Goal: Task Accomplishment & Management: Complete application form

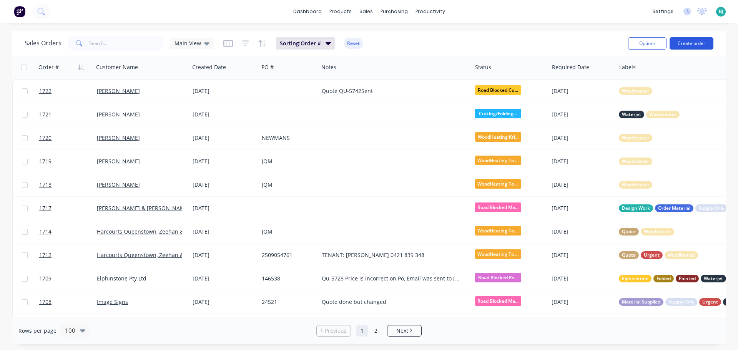
click at [699, 46] on button "Create order" at bounding box center [691, 43] width 44 height 12
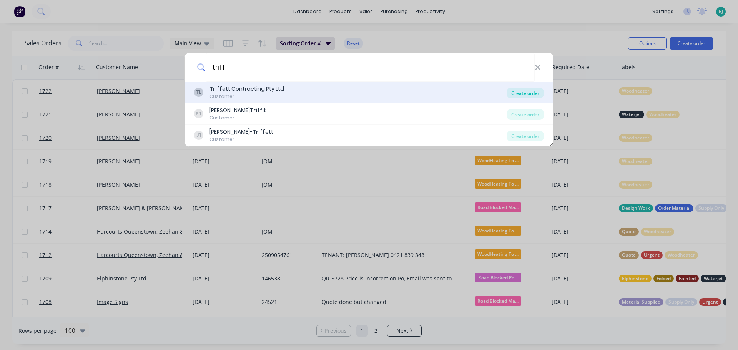
type input "triff"
click at [530, 95] on div "Create order" at bounding box center [524, 93] width 37 height 11
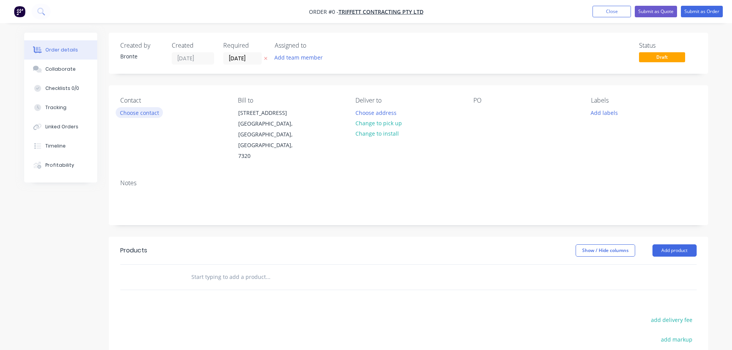
click at [134, 111] on button "Choose contact" at bounding box center [139, 112] width 47 height 10
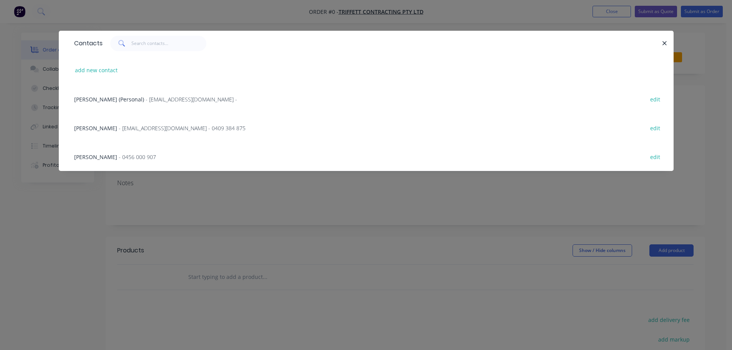
click at [148, 161] on div "[PERSON_NAME] - 0456 000 907 edit" at bounding box center [366, 156] width 592 height 29
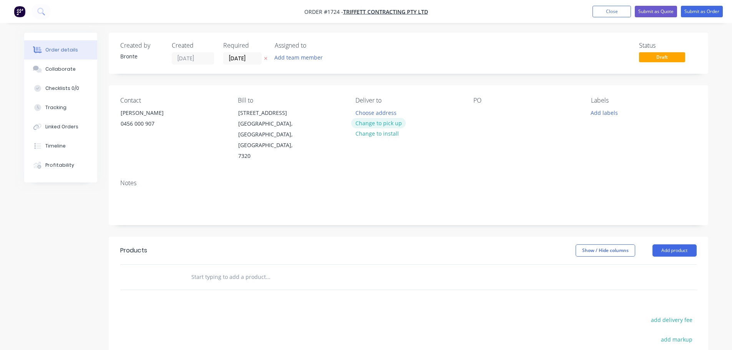
click at [390, 123] on button "Change to pick up" at bounding box center [378, 123] width 55 height 10
click at [258, 59] on input "[DATE]" at bounding box center [243, 59] width 38 height 12
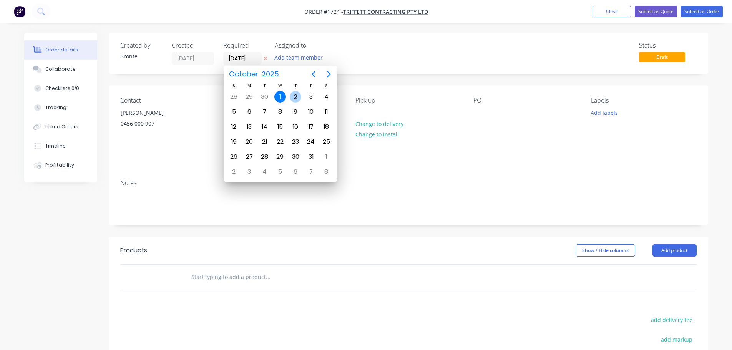
click at [297, 100] on div "2" at bounding box center [296, 97] width 12 height 12
type input "[DATE]"
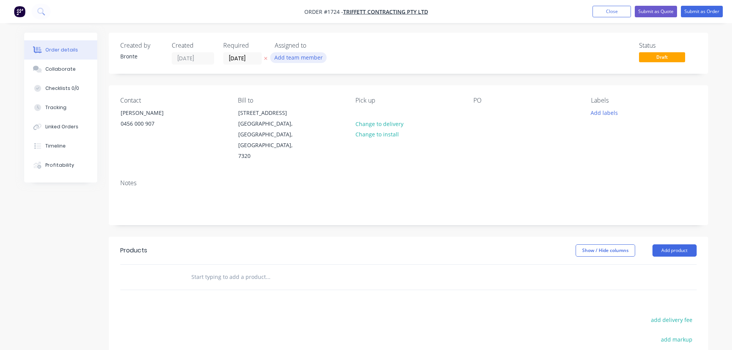
click at [299, 56] on button "Add team member" at bounding box center [298, 57] width 56 height 10
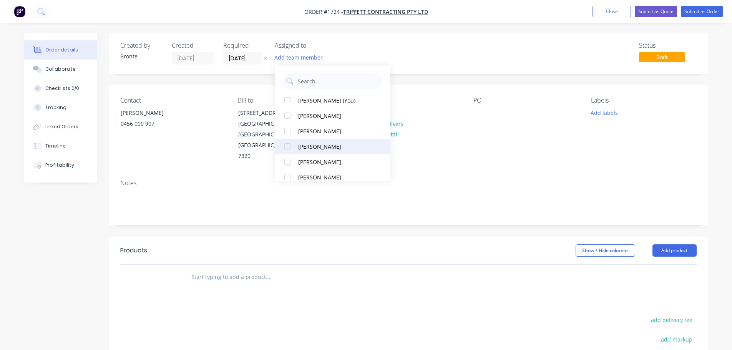
scroll to position [38, 0]
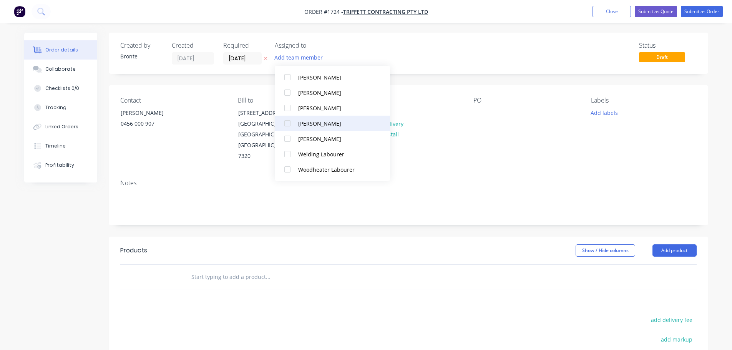
click at [287, 124] on div at bounding box center [287, 123] width 15 height 15
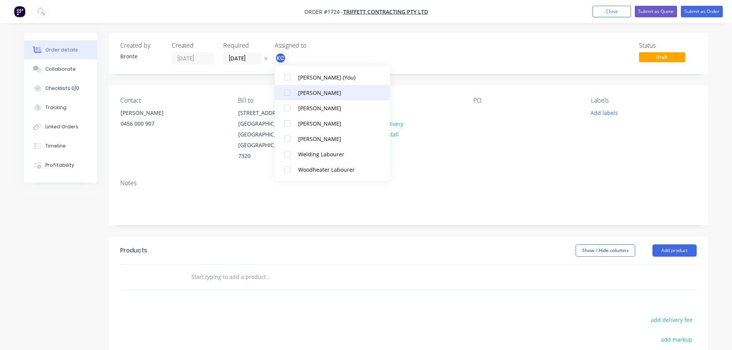
scroll to position [0, 0]
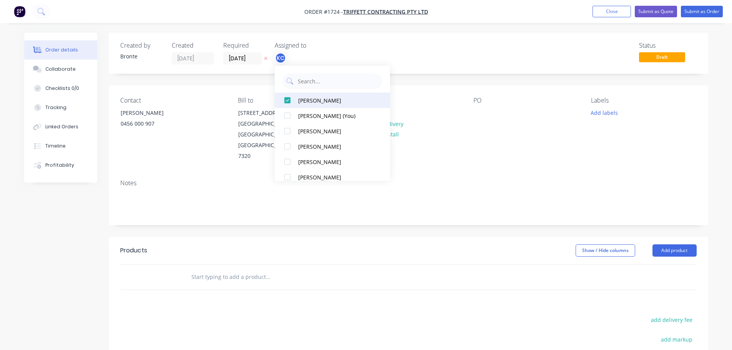
click at [289, 100] on div at bounding box center [287, 100] width 15 height 15
click at [288, 101] on div at bounding box center [287, 100] width 15 height 15
click at [286, 179] on div at bounding box center [287, 176] width 15 height 15
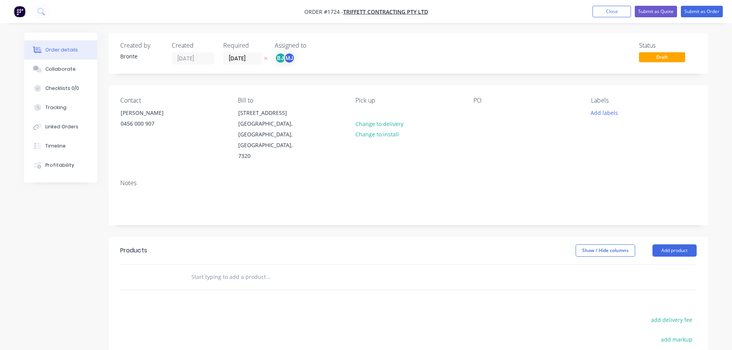
click at [453, 60] on div "Status Draft" at bounding box center [524, 53] width 345 height 23
click at [683, 244] on button "Add product" at bounding box center [674, 250] width 44 height 12
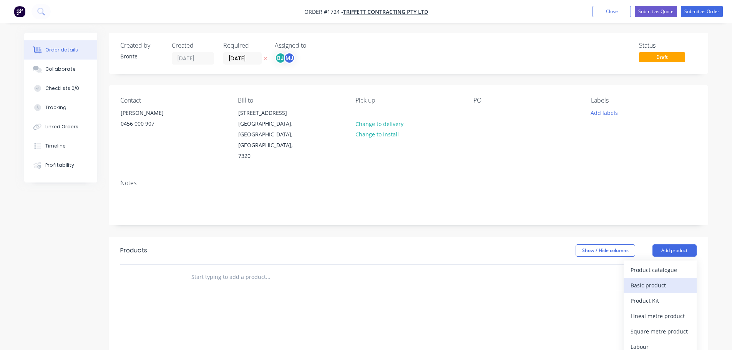
click at [668, 280] on div "Basic product" at bounding box center [659, 285] width 59 height 11
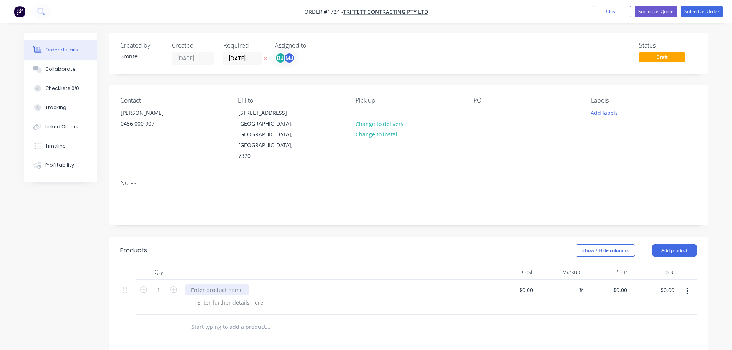
click at [216, 284] on div at bounding box center [217, 289] width 64 height 11
click at [227, 264] on div "Qty Cost Markup Price Total 1 120x120 angle @130 long $0.00 $0.00 % $0.00 $0.00…" at bounding box center [408, 289] width 576 height 50
click at [240, 297] on div at bounding box center [230, 302] width 78 height 11
click at [267, 237] on header "Products Show / Hide columns Add product" at bounding box center [408, 251] width 599 height 28
click at [604, 116] on button "Add labels" at bounding box center [604, 112] width 35 height 10
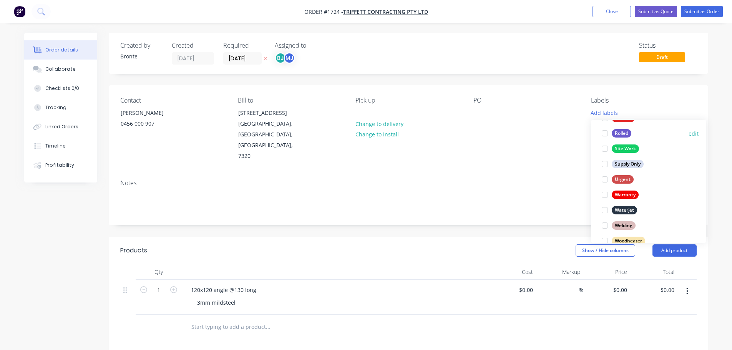
scroll to position [369, 0]
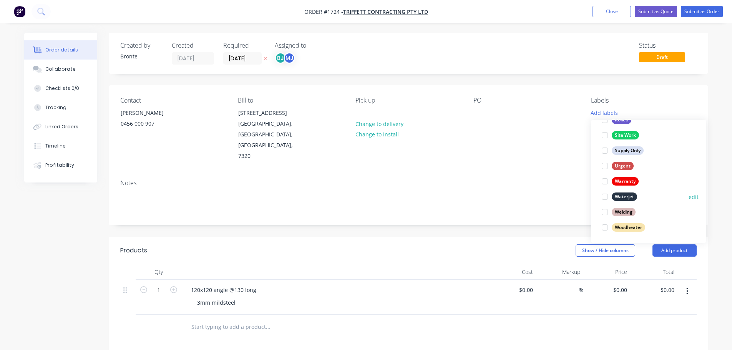
click at [607, 196] on div at bounding box center [604, 196] width 15 height 15
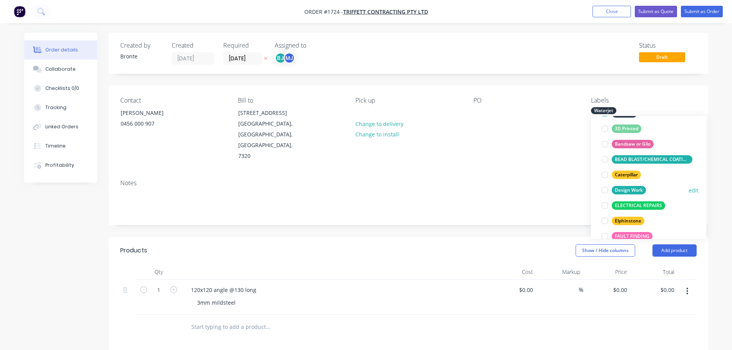
scroll to position [77, 0]
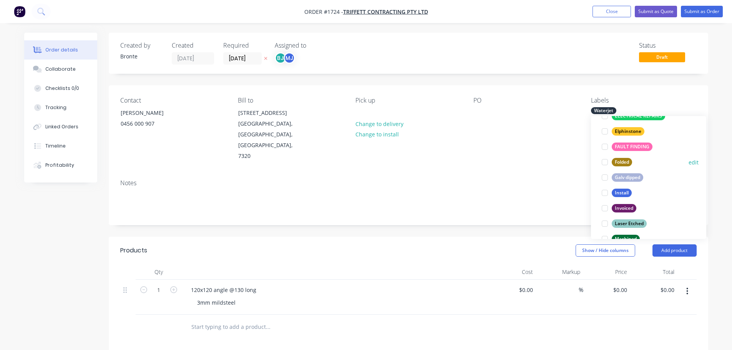
click at [607, 162] on div at bounding box center [604, 161] width 15 height 15
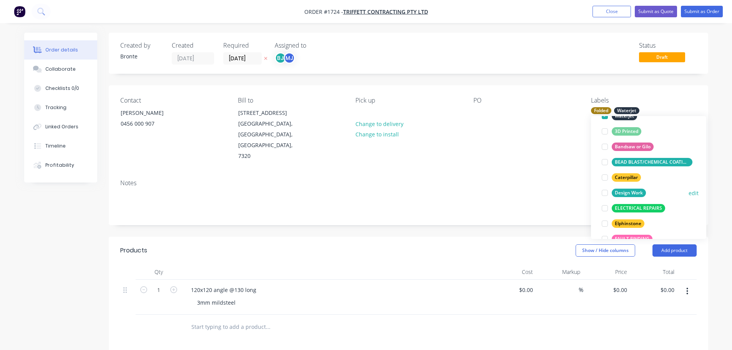
click at [609, 193] on div at bounding box center [604, 192] width 15 height 15
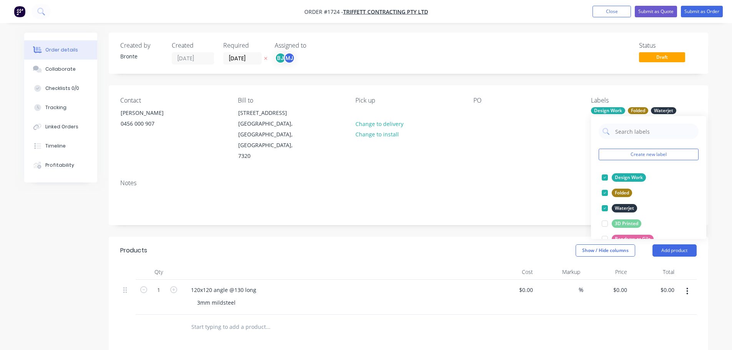
click at [717, 91] on div "Order details Collaborate Checklists 0/0 Tracking Linked Orders Timeline Profit…" at bounding box center [366, 268] width 732 height 536
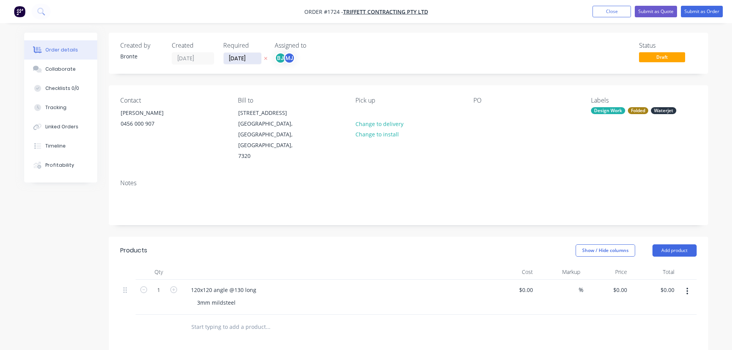
click at [257, 57] on input "[DATE]" at bounding box center [243, 59] width 38 height 12
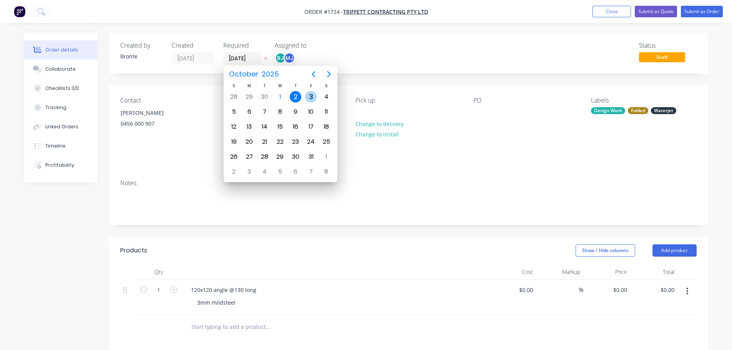
click at [307, 100] on div "3" at bounding box center [311, 97] width 12 height 12
type input "[DATE]"
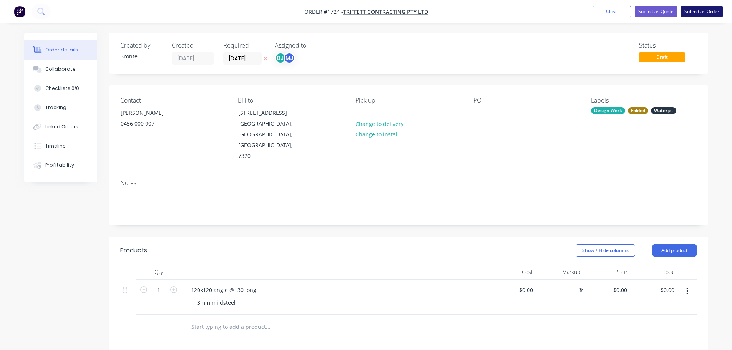
click at [709, 11] on button "Submit as Order" at bounding box center [702, 12] width 42 height 12
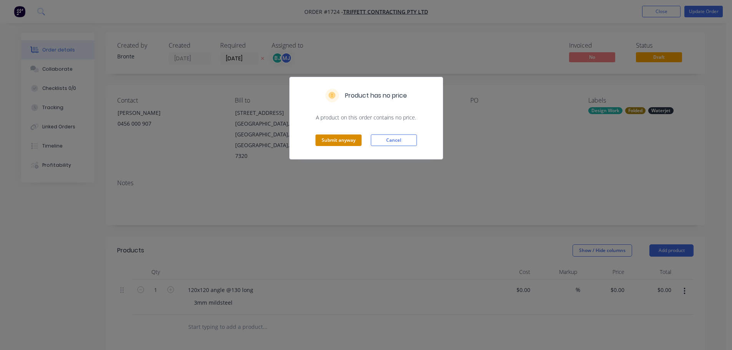
click at [343, 142] on button "Submit anyway" at bounding box center [338, 140] width 46 height 12
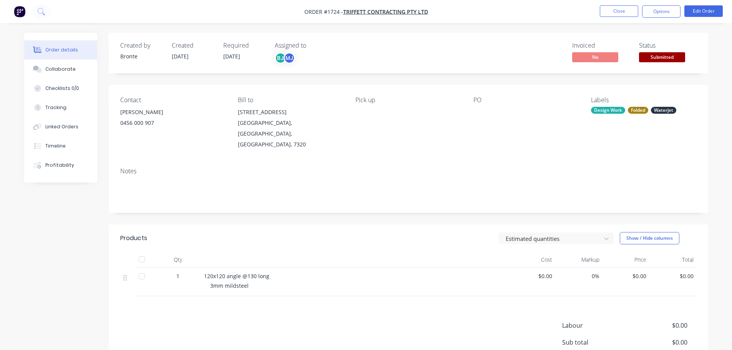
click at [673, 57] on span "Submitted" at bounding box center [662, 57] width 46 height 10
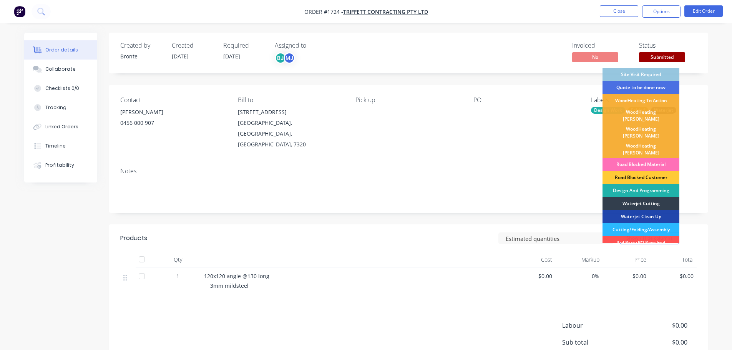
click at [653, 184] on div "Design And Programming" at bounding box center [640, 190] width 77 height 13
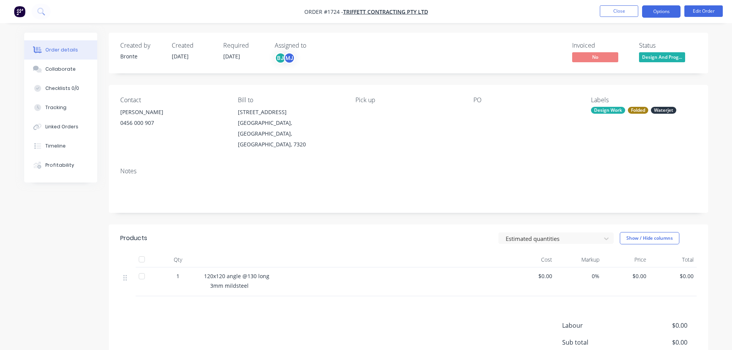
click at [658, 9] on button "Options" at bounding box center [661, 11] width 38 height 12
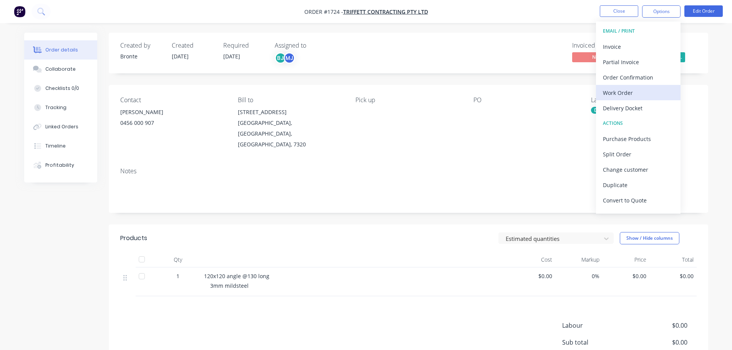
click at [633, 93] on div "Work Order" at bounding box center [638, 92] width 71 height 11
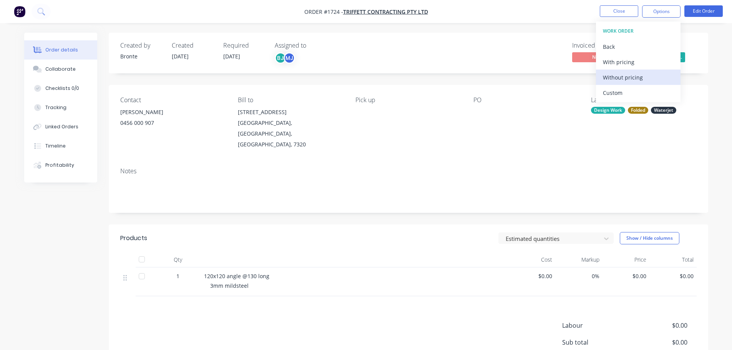
click at [643, 77] on div "Without pricing" at bounding box center [638, 77] width 71 height 11
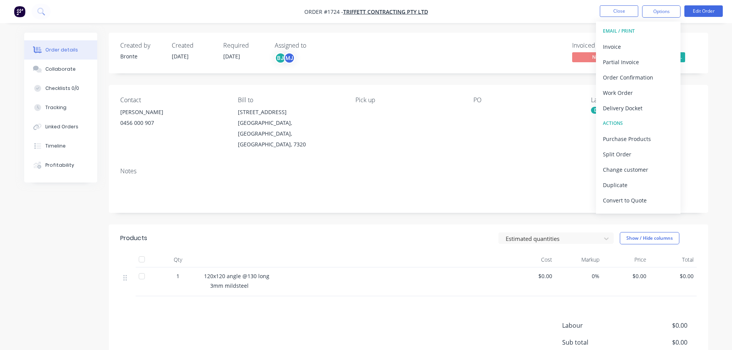
click at [437, 104] on div "Pick up" at bounding box center [407, 122] width 105 height 53
